Goal: Task Accomplishment & Management: Complete application form

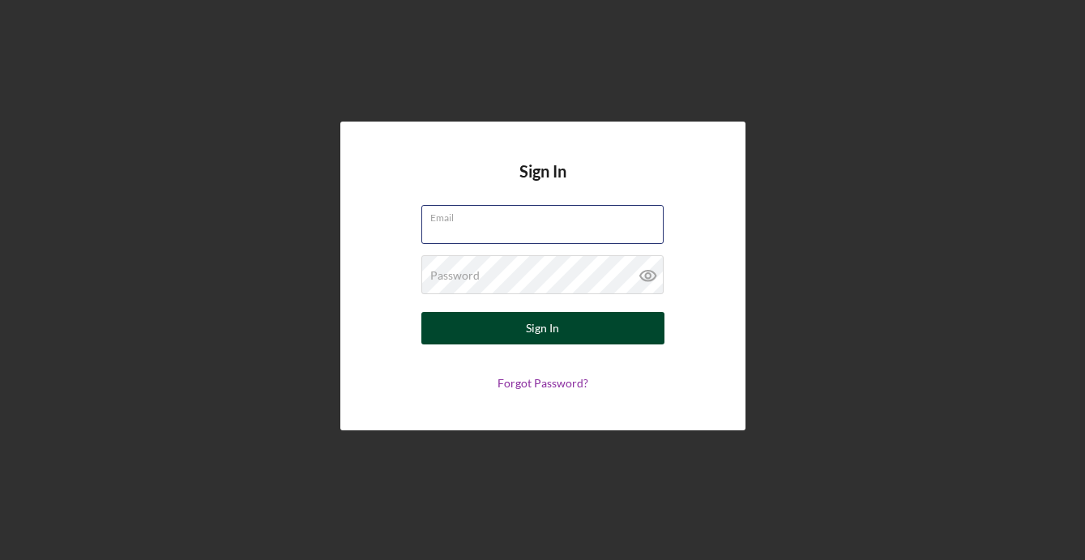
type input "[PERSON_NAME][EMAIL_ADDRESS][DOMAIN_NAME]"
click at [563, 330] on button "Sign In" at bounding box center [542, 328] width 243 height 32
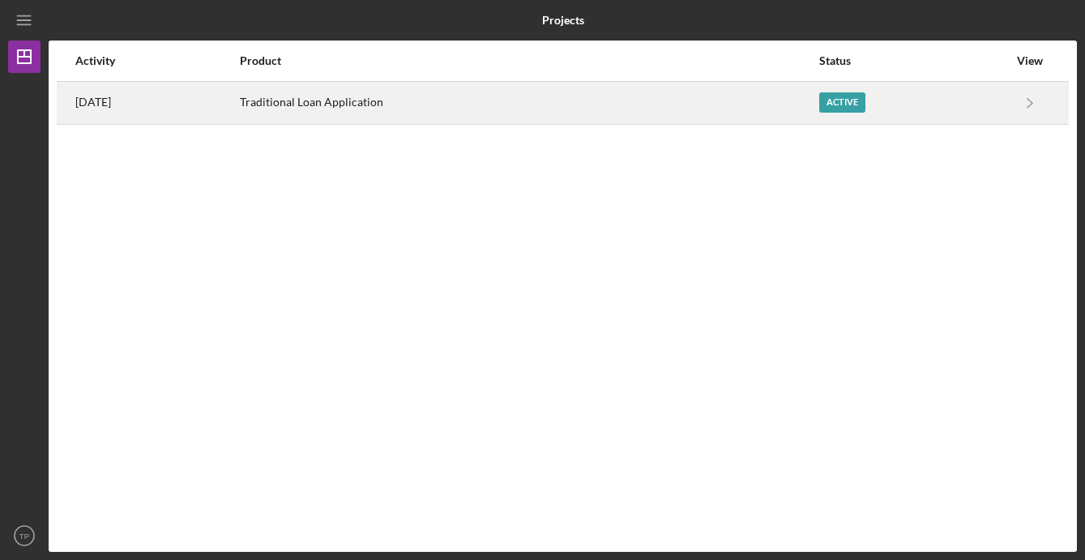
click at [891, 93] on div "Active" at bounding box center [913, 103] width 189 height 41
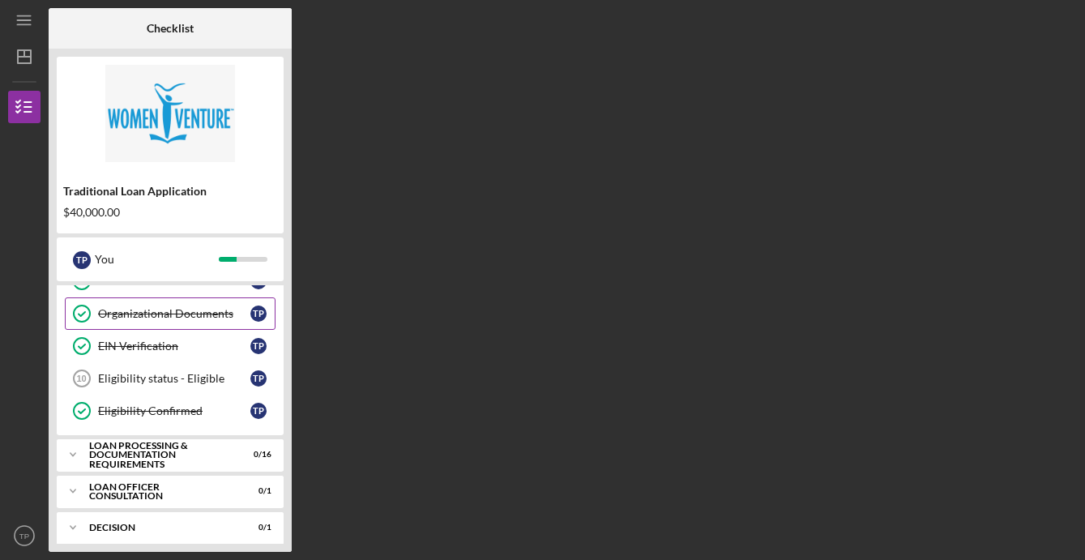
scroll to position [131, 0]
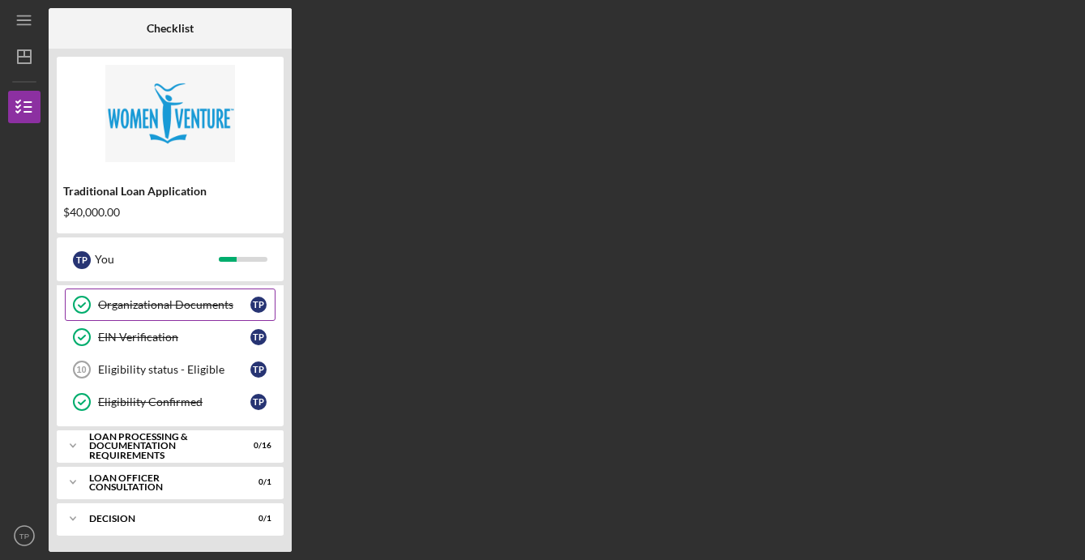
click at [128, 438] on div "Loan Processing & Documentation Requirements" at bounding box center [160, 446] width 142 height 28
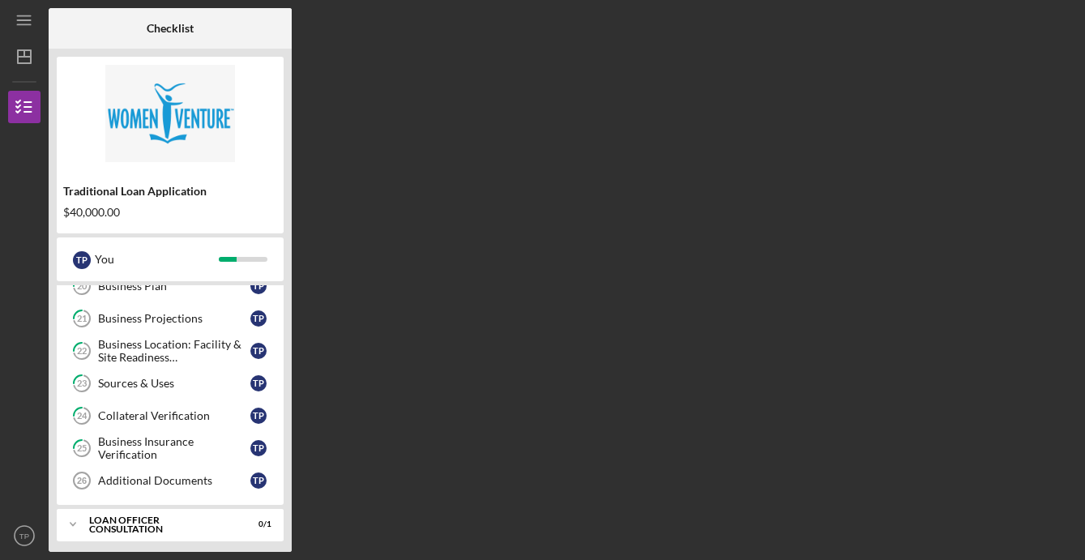
scroll to position [620, 0]
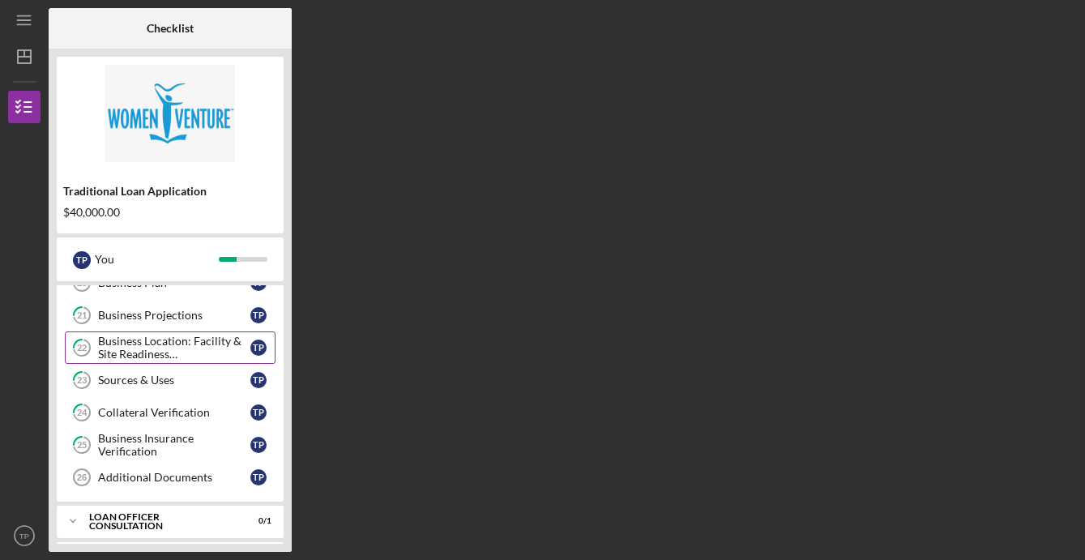
click at [165, 352] on div "Business Location: Facility & Site Readiness Documentation" at bounding box center [174, 348] width 152 height 26
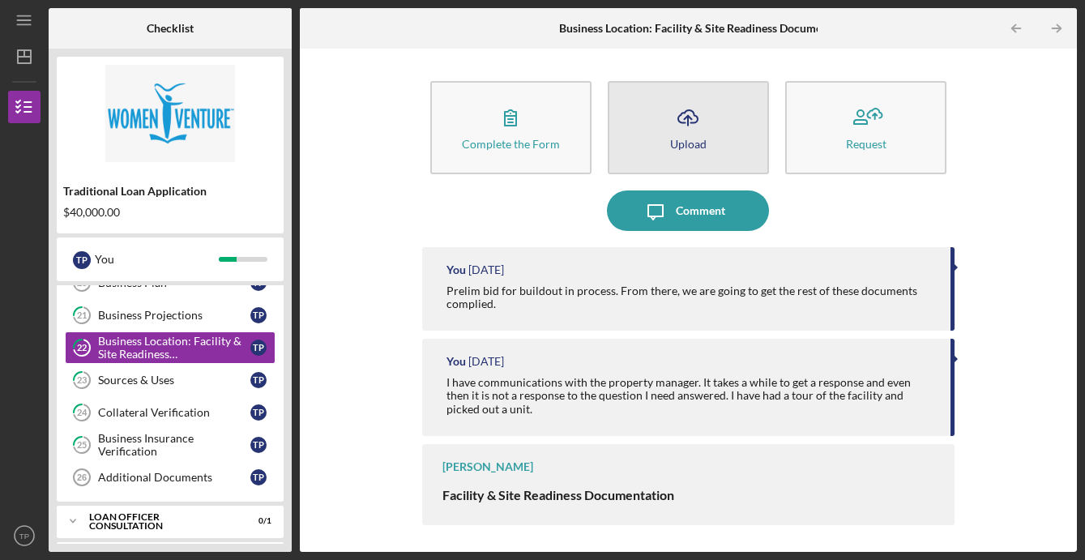
click at [670, 121] on icon "Icon/Upload" at bounding box center [688, 117] width 41 height 41
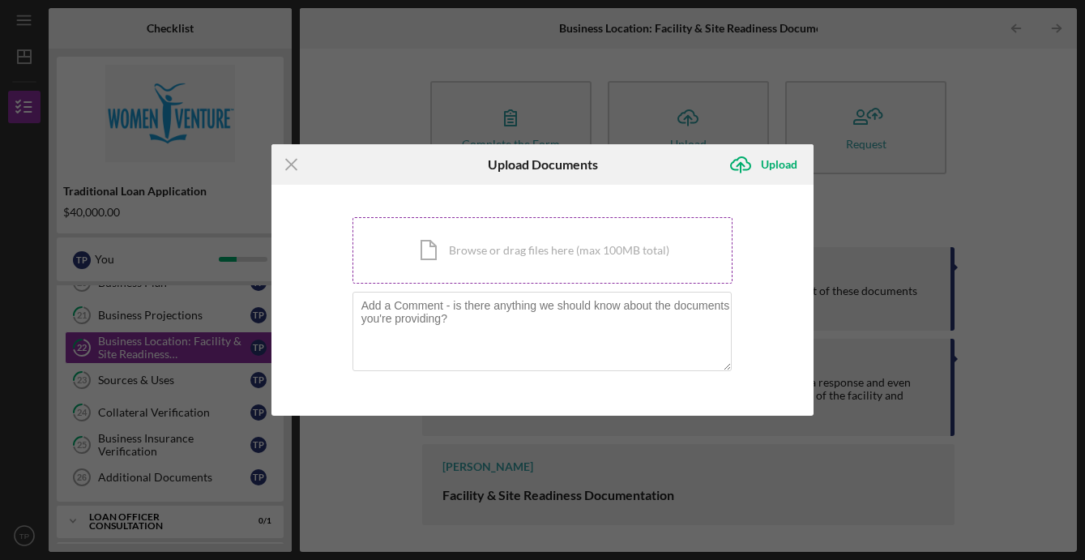
click at [472, 263] on div "Icon/Document Browse or drag files here (max 100MB total) Tap to choose files o…" at bounding box center [542, 250] width 381 height 66
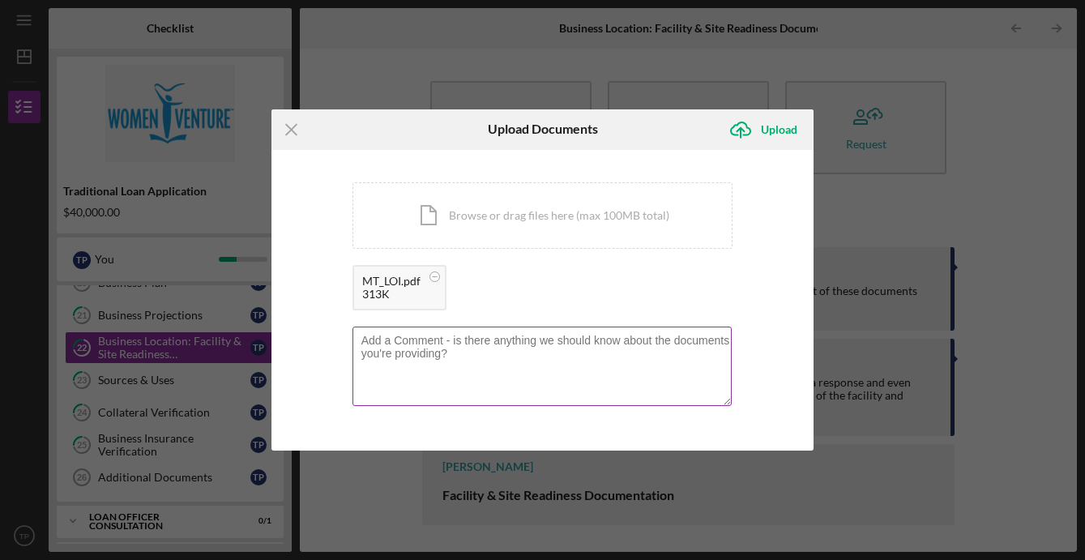
click at [635, 361] on textarea at bounding box center [542, 366] width 380 height 79
type textarea "Letter of Intent"
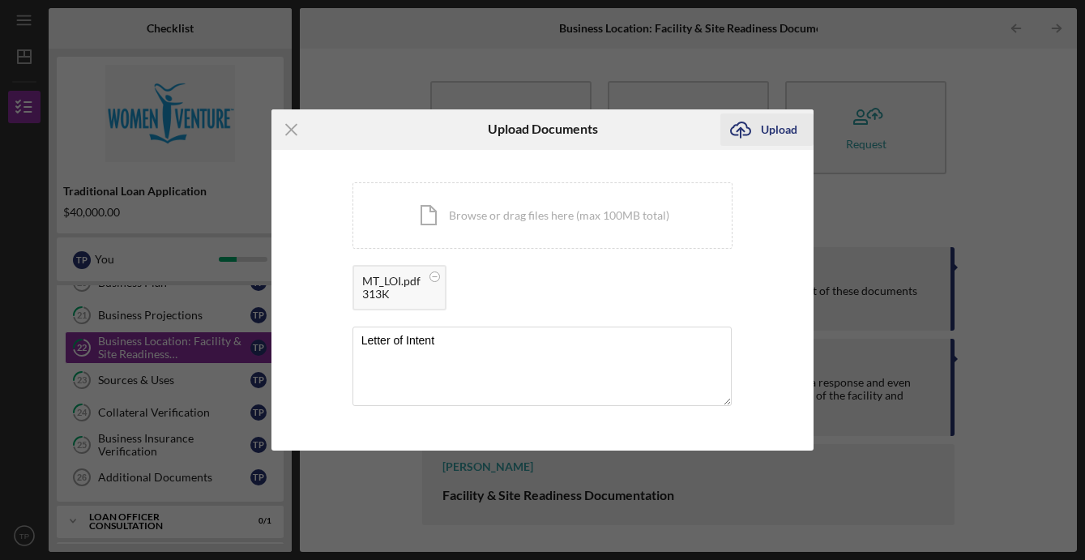
click at [785, 124] on div "Upload" at bounding box center [779, 129] width 36 height 32
